Goal: Transaction & Acquisition: Book appointment/travel/reservation

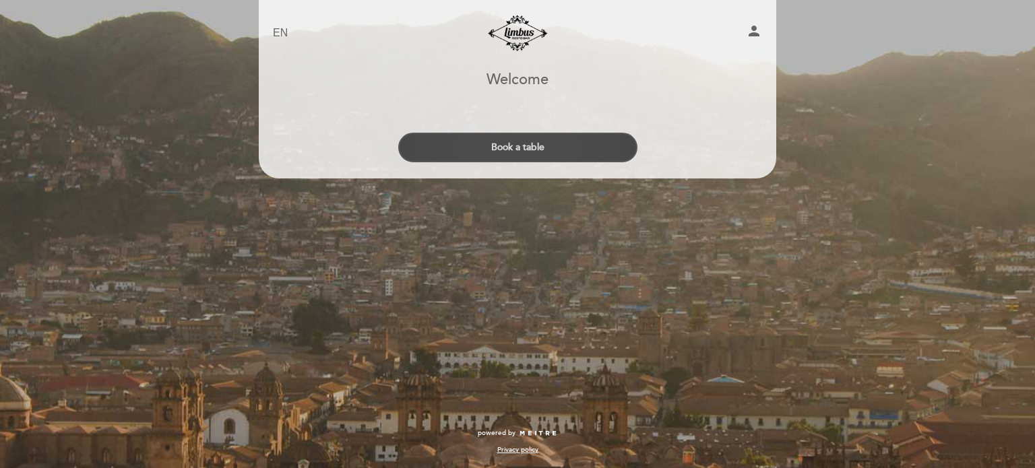
click at [527, 154] on button "Book a table" at bounding box center [517, 148] width 239 height 30
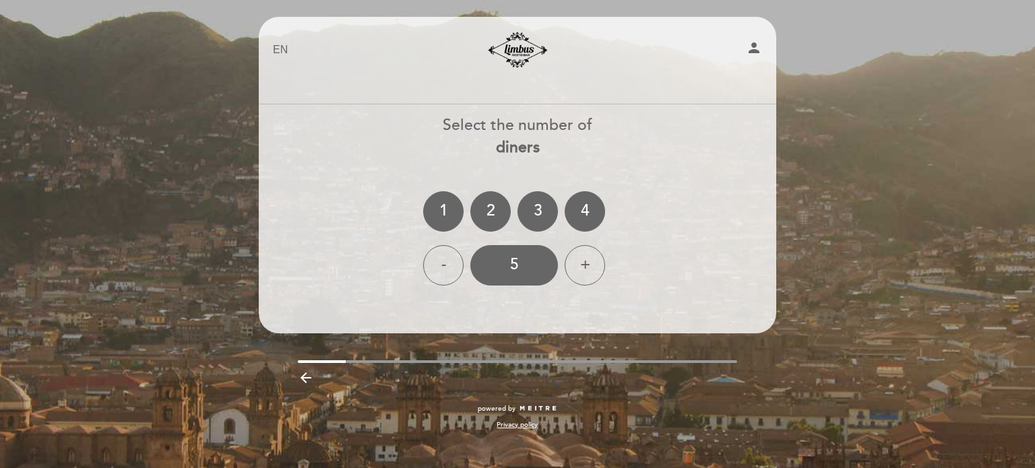
click at [502, 229] on ng-container "1 2 3 4" at bounding box center [517, 211] width 189 height 40
click at [497, 218] on div "2" at bounding box center [490, 211] width 40 height 40
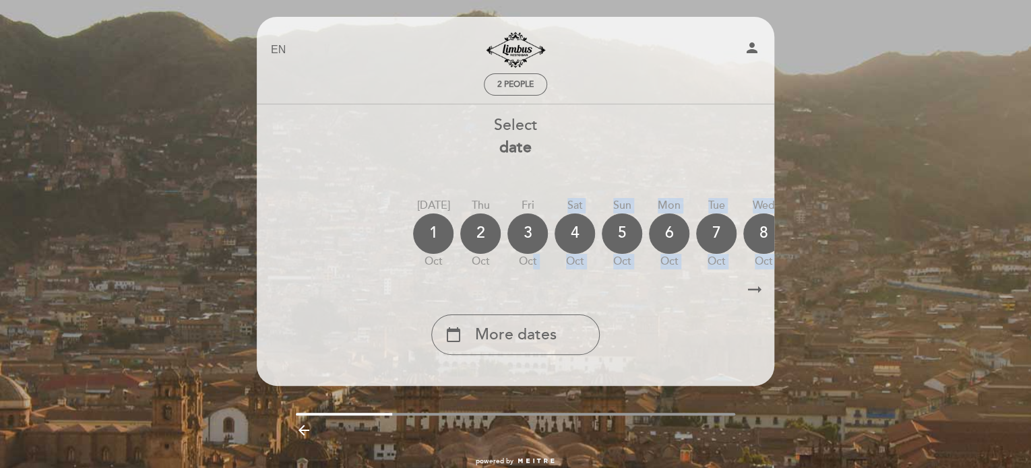
drag, startPoint x: 534, startPoint y: 274, endPoint x: 602, endPoint y: 284, distance: 68.8
click at [610, 287] on div "Select date [DATE] [DATE] [DATE] [DATE] [DATE] [DATE] [DATE] [DATE] [DATE] Thu" at bounding box center [515, 235] width 519 height 241
click at [753, 296] on icon "arrow_right_alt" at bounding box center [755, 290] width 20 height 29
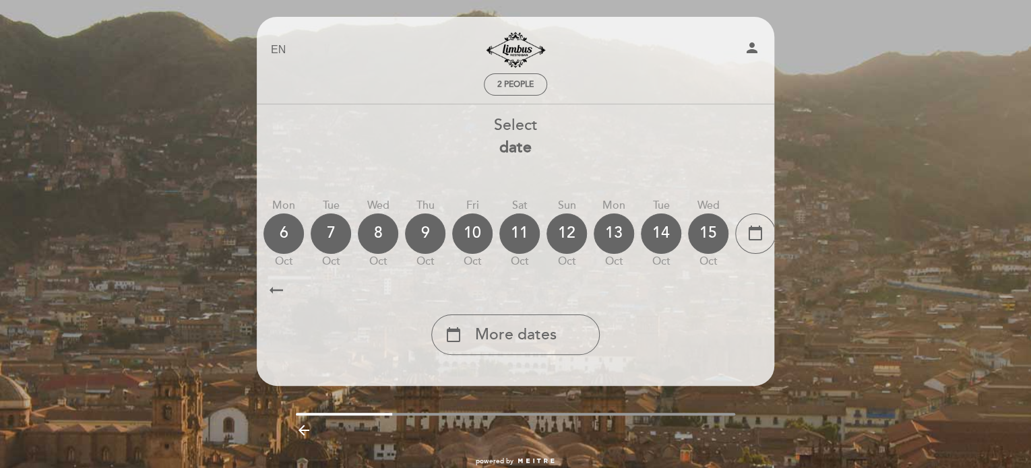
scroll to position [0, 393]
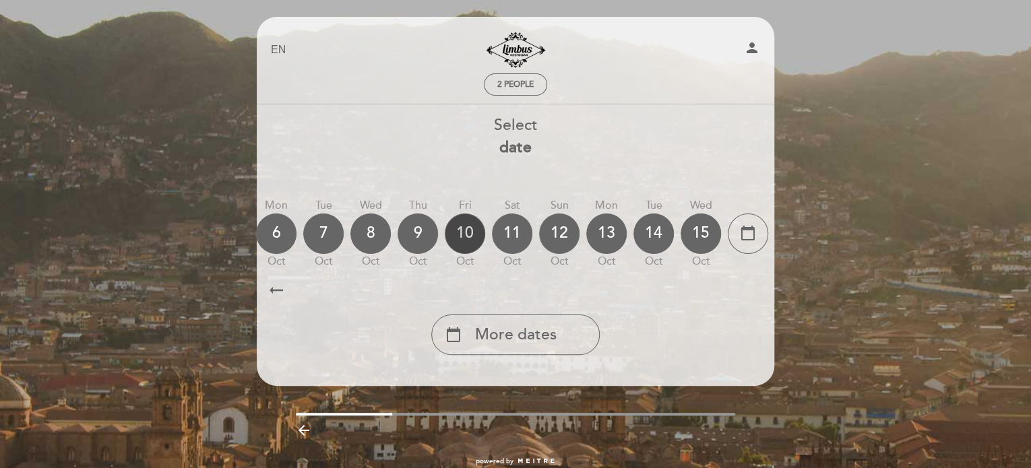
click at [453, 236] on div "10" at bounding box center [465, 234] width 40 height 40
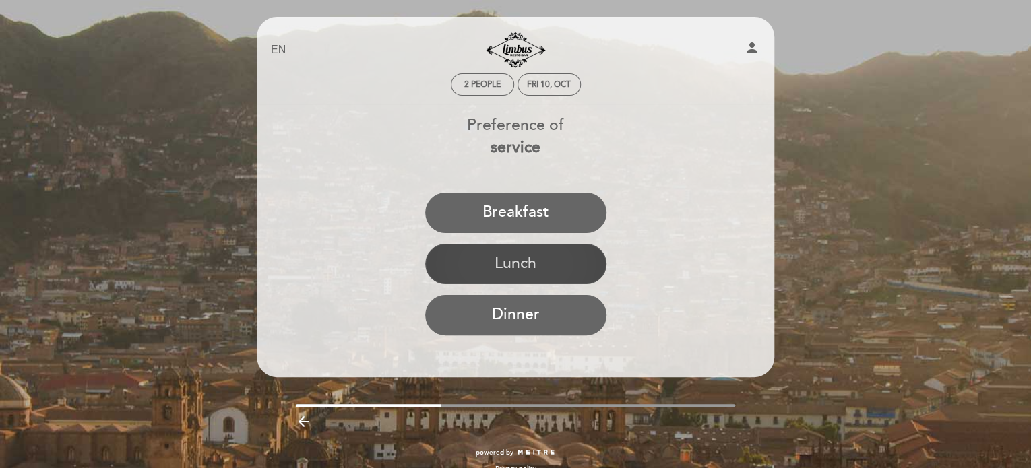
click at [454, 270] on button "Lunch" at bounding box center [515, 264] width 181 height 40
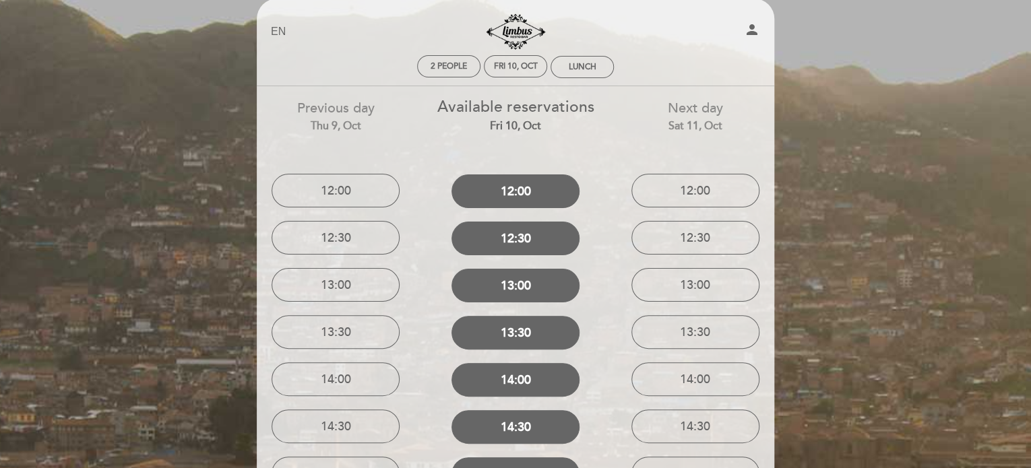
scroll to position [23, 0]
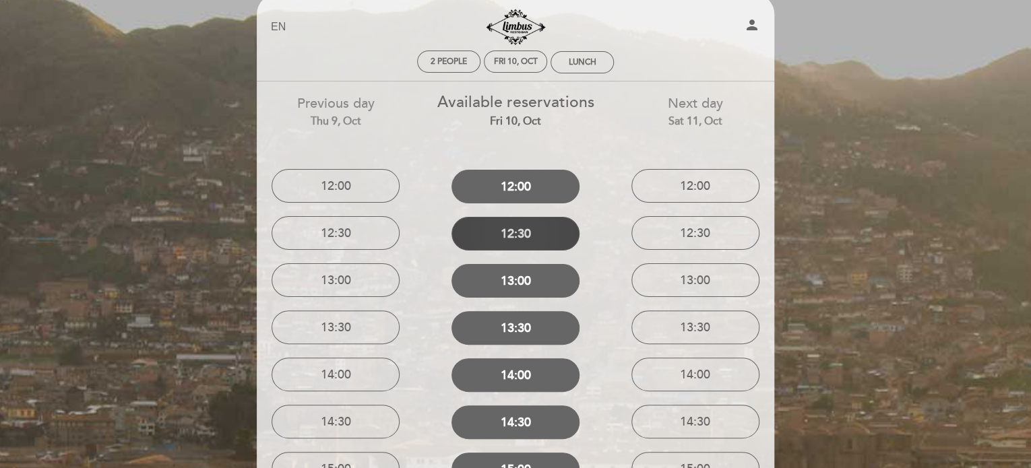
click at [528, 245] on button "12:30" at bounding box center [515, 234] width 128 height 34
